Goal: Task Accomplishment & Management: Use online tool/utility

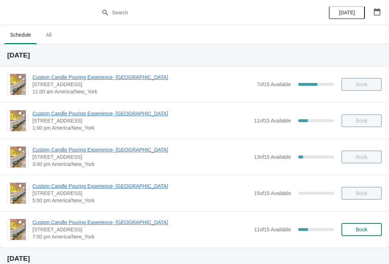
click at [138, 222] on span "Custom Candle Pouring Experience- [GEOGRAPHIC_DATA]" at bounding box center [141, 222] width 218 height 7
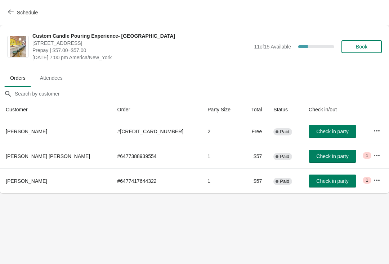
click at [373, 180] on icon "button" at bounding box center [376, 180] width 7 height 7
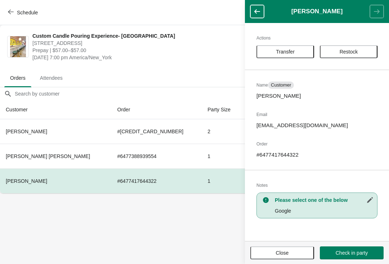
click at [290, 251] on span "Close" at bounding box center [282, 253] width 51 height 6
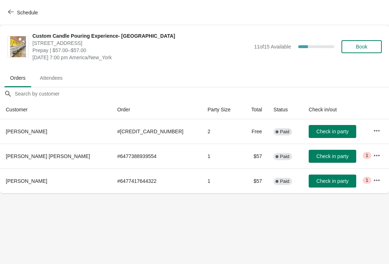
click at [373, 157] on icon "button" at bounding box center [376, 155] width 7 height 7
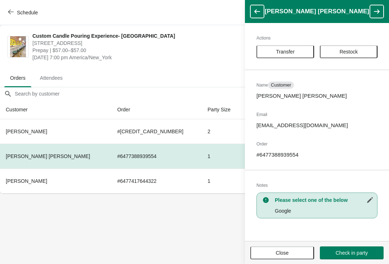
click at [274, 245] on footer "Close Check in party" at bounding box center [317, 252] width 144 height 23
click at [281, 248] on button "Close" at bounding box center [282, 253] width 64 height 13
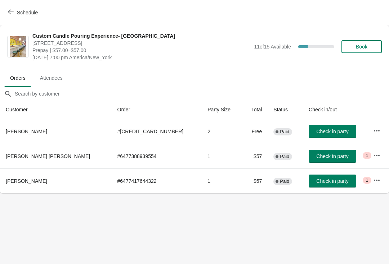
click at [370, 135] on button "button" at bounding box center [376, 130] width 13 height 13
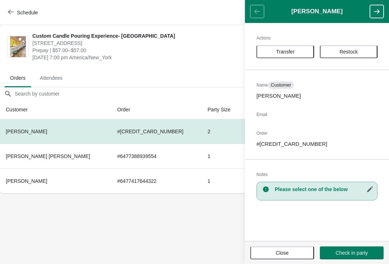
click at [292, 250] on span "Close" at bounding box center [282, 253] width 51 height 6
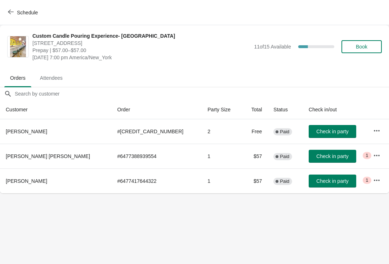
click at [370, 151] on button "button" at bounding box center [376, 155] width 13 height 13
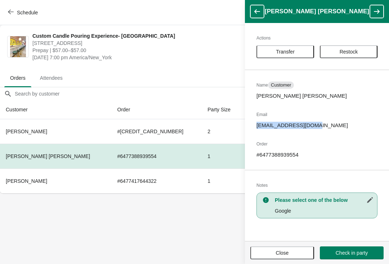
click at [262, 250] on span "Close" at bounding box center [282, 253] width 51 height 6
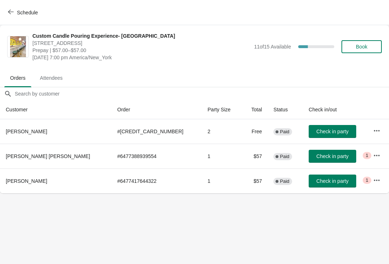
click at [370, 184] on button "button" at bounding box center [376, 180] width 13 height 13
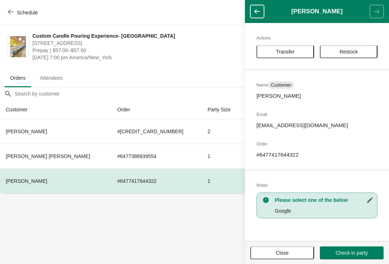
click at [371, 179] on div "Actions Transfer Restock Name Customer [PERSON_NAME] Email [EMAIL_ADDRESS][DOMA…" at bounding box center [317, 132] width 144 height 218
click at [15, 27] on div "Custom Candle Pouring Experience- [GEOGRAPHIC_DATA] [STREET_ADDRESS] Prepay | $…" at bounding box center [194, 46] width 389 height 43
click at [9, 18] on button "Schedule" at bounding box center [24, 12] width 40 height 13
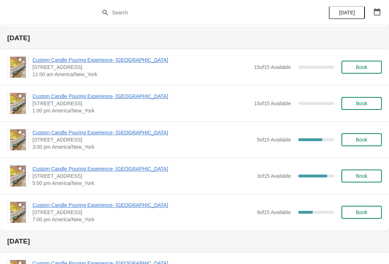
scroll to position [222, 0]
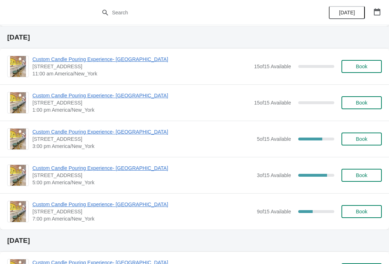
click at [56, 208] on span "Custom Candle Pouring Experience- [GEOGRAPHIC_DATA]" at bounding box center [142, 204] width 221 height 7
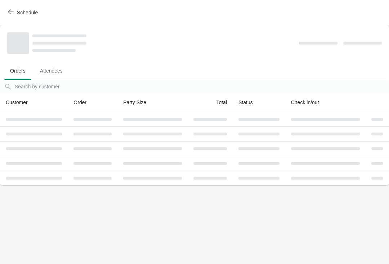
scroll to position [0, 0]
